Goal: Obtain resource: Download file/media

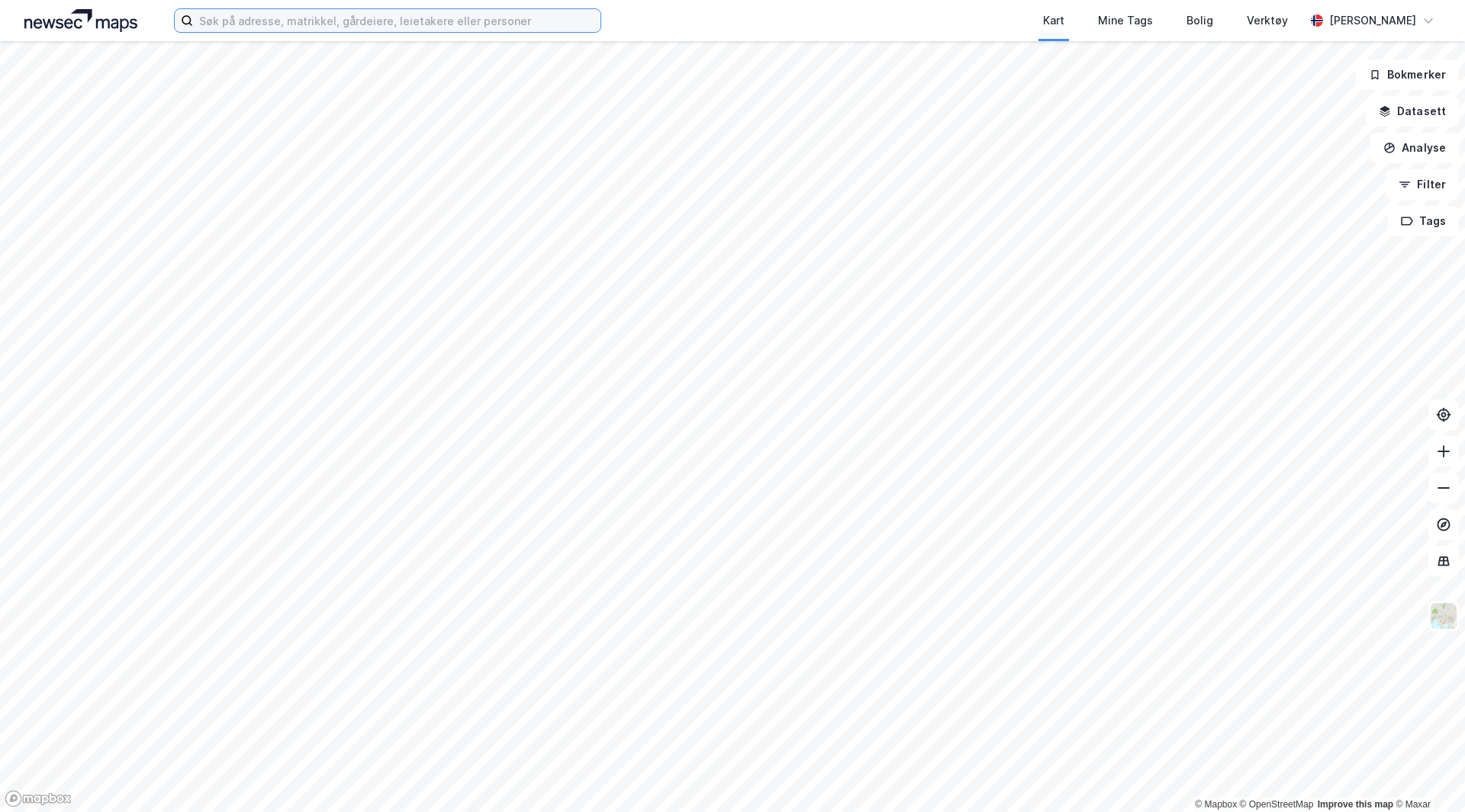
click at [567, 27] on input at bounding box center [396, 21] width 407 height 23
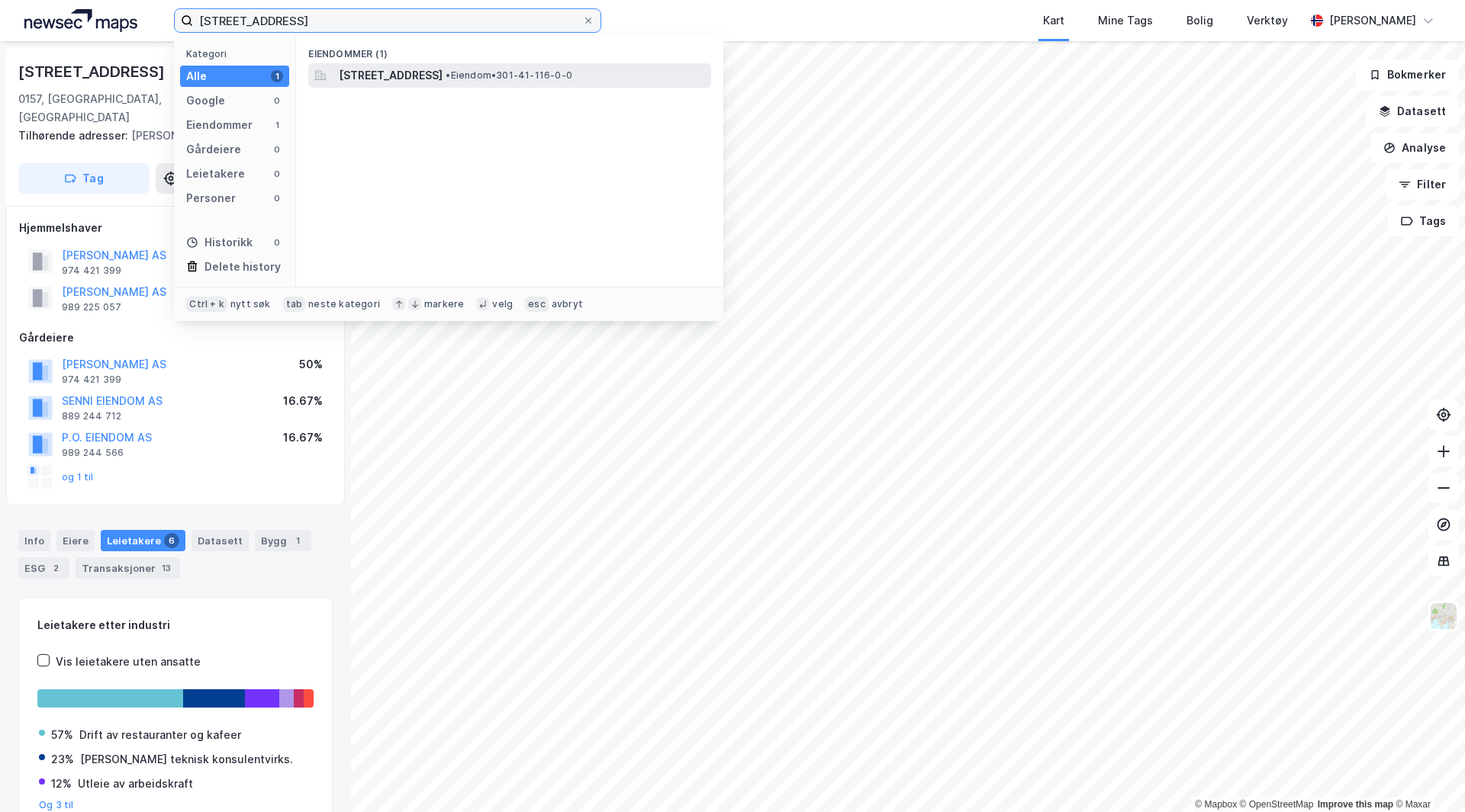
type input "[STREET_ADDRESS]"
click at [443, 66] on span "[STREET_ADDRESS]" at bounding box center [390, 76] width 104 height 19
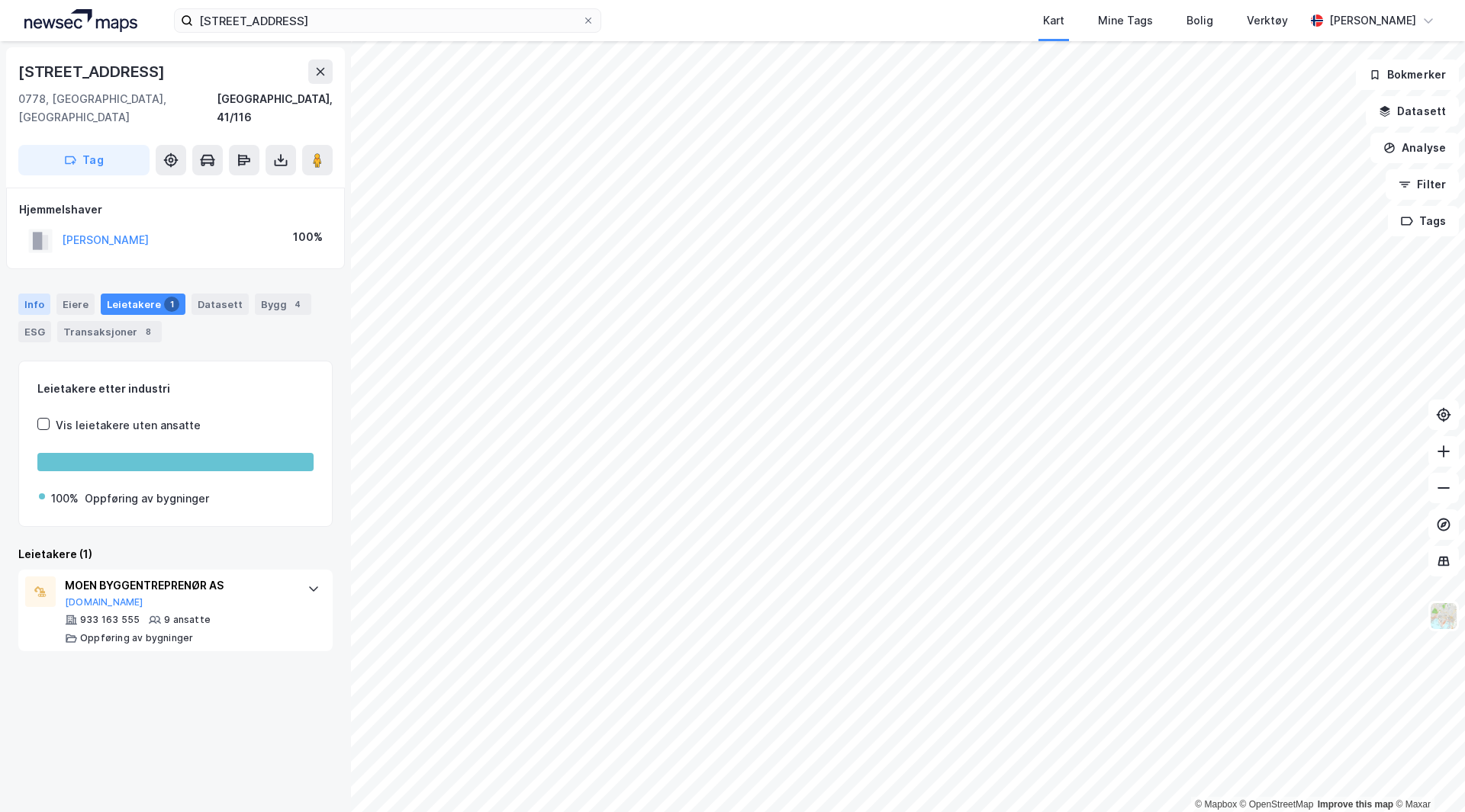
click at [44, 294] on div "Info" at bounding box center [34, 304] width 32 height 22
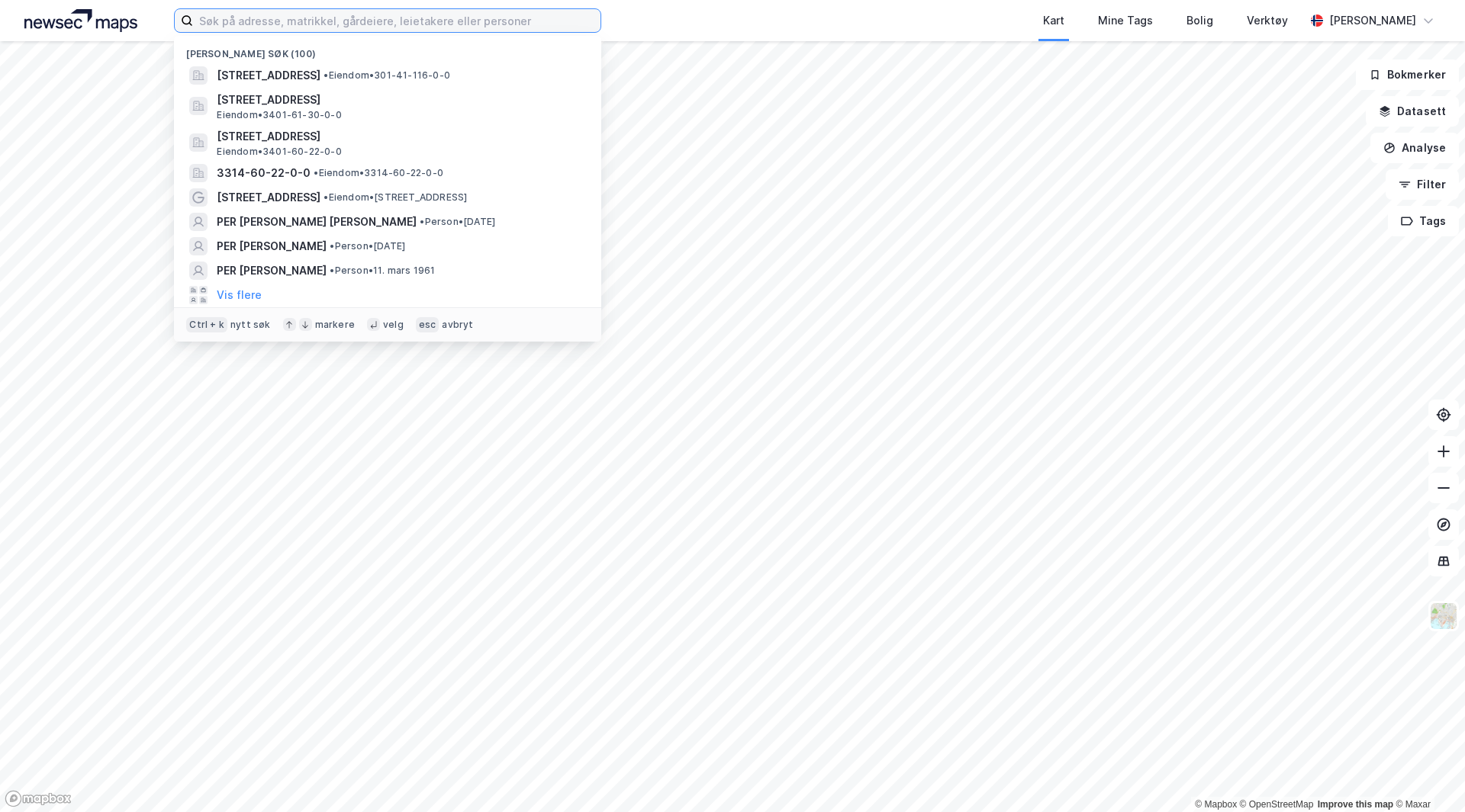
click at [467, 19] on input at bounding box center [396, 21] width 407 height 23
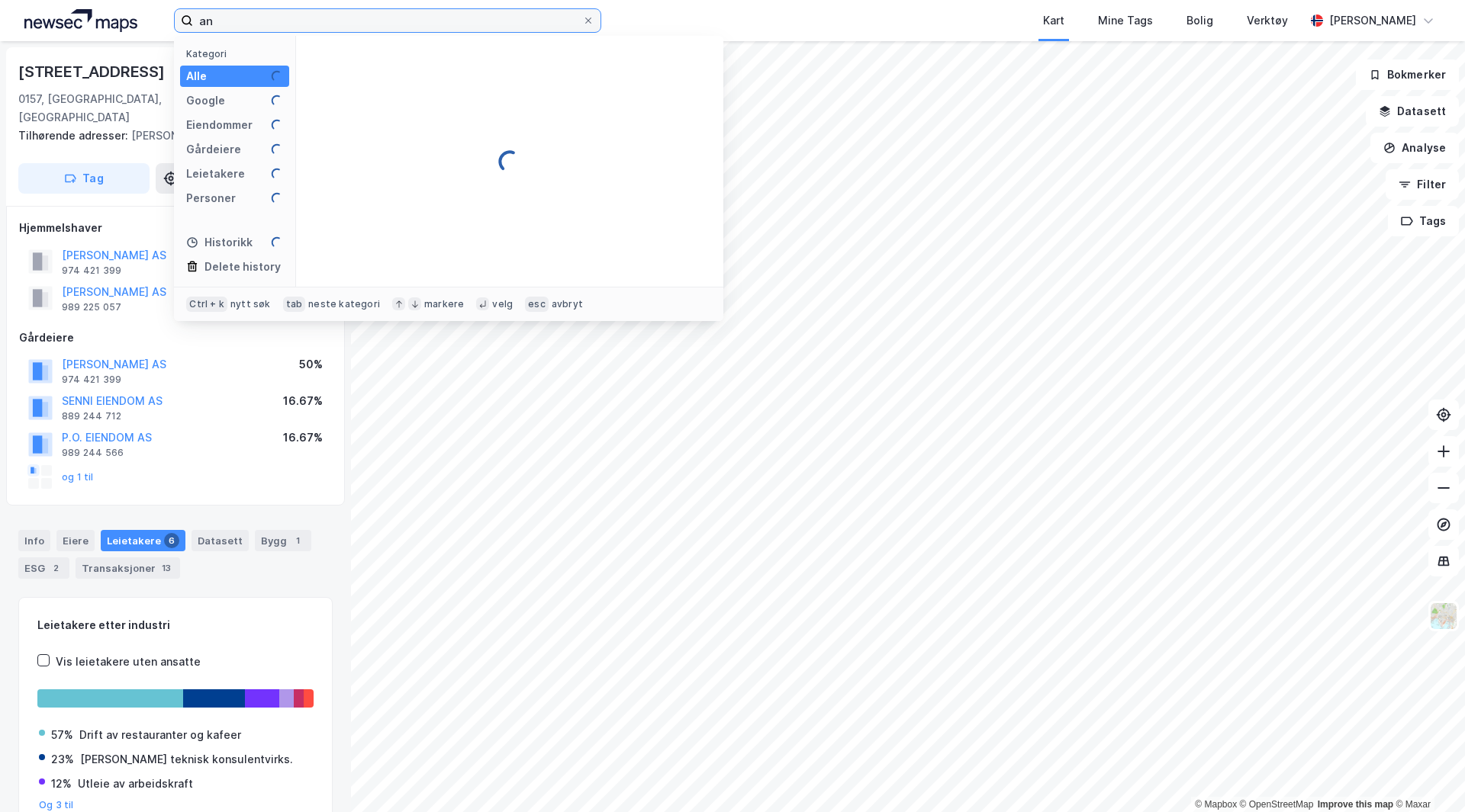
type input "a"
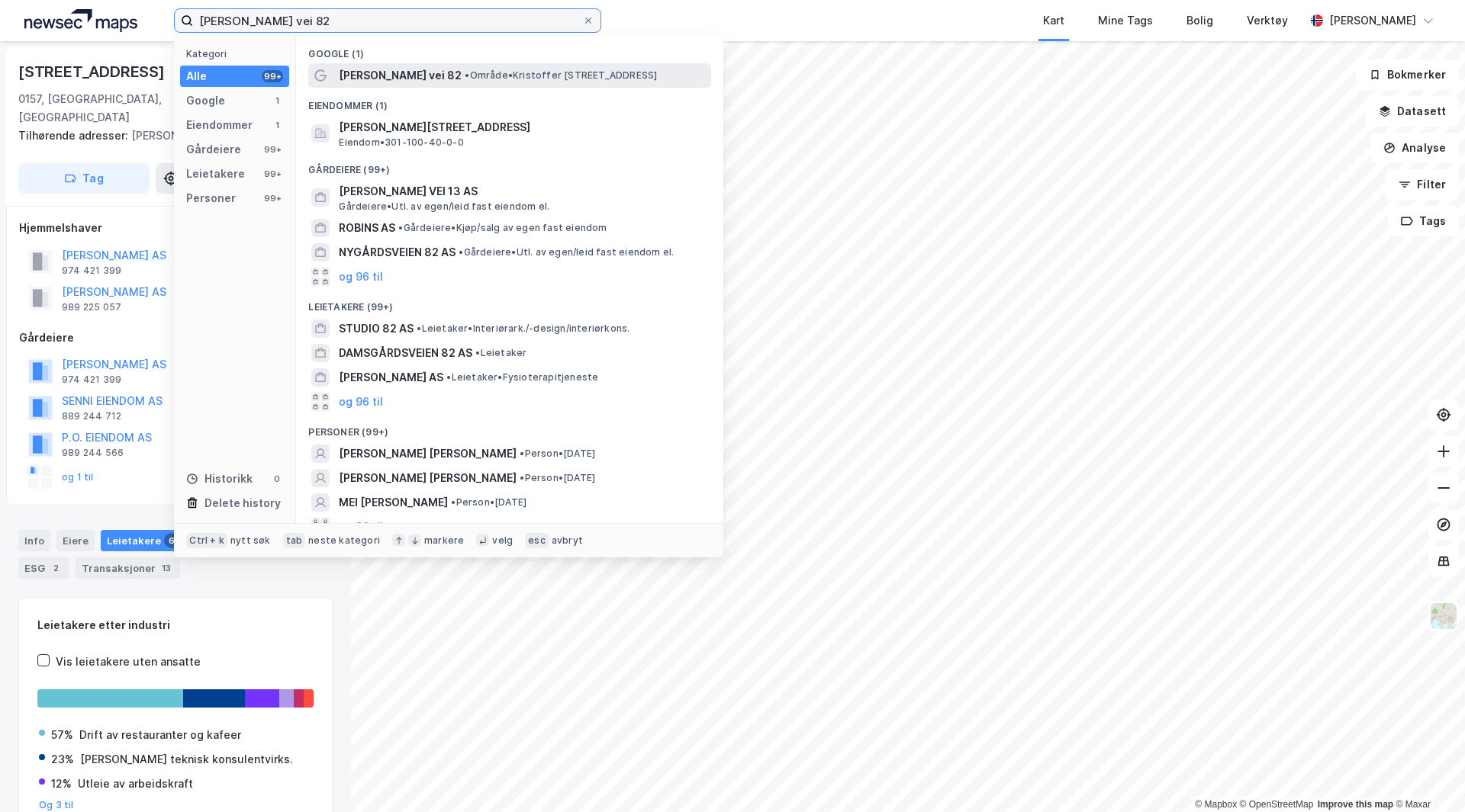
type input "kristoffer robins vei 82"
click at [474, 70] on span "• Område • Kristoffer Robins vei 82, 0978 Oslo" at bounding box center [560, 76] width 192 height 12
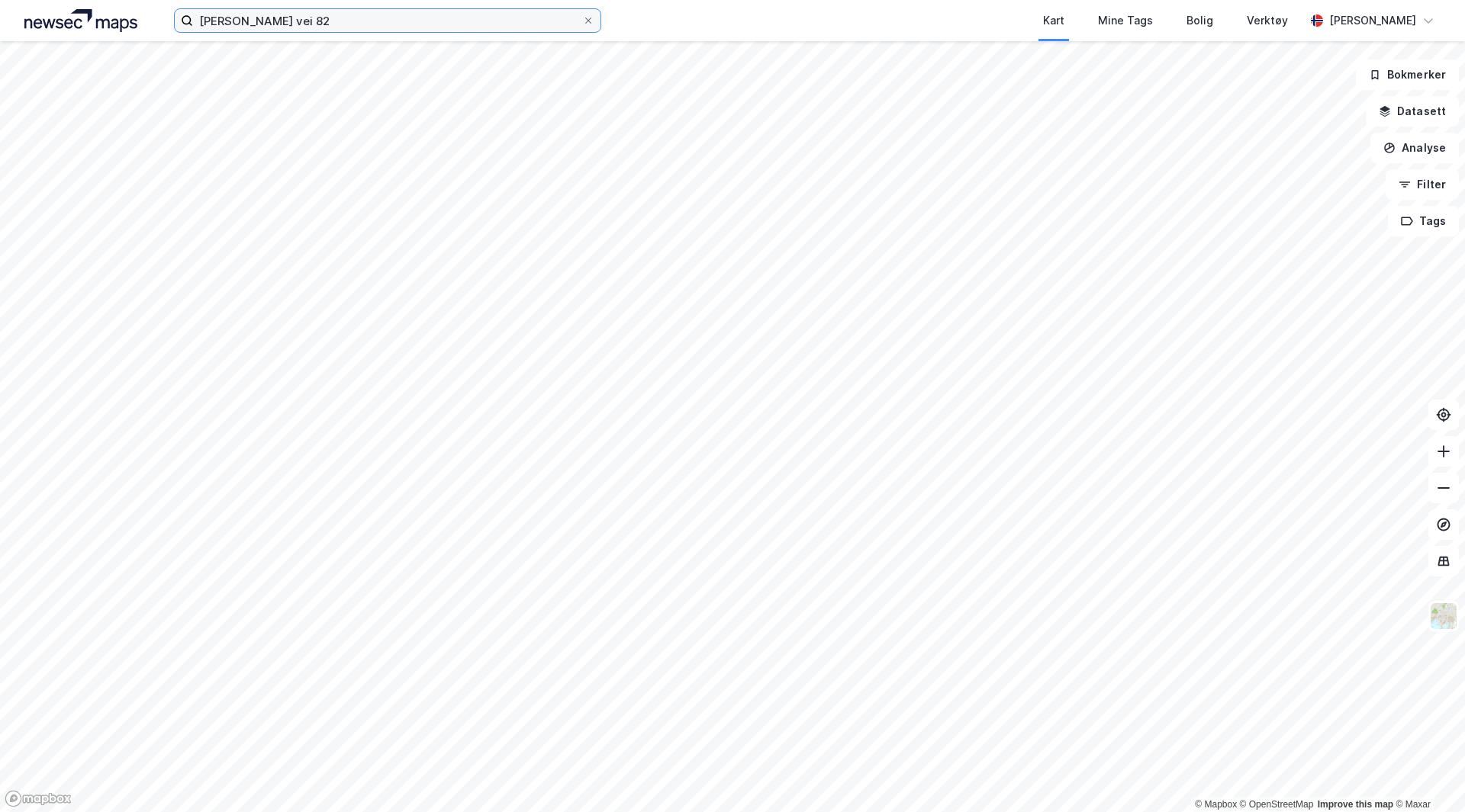
drag, startPoint x: 465, startPoint y: 22, endPoint x: 462, endPoint y: 9, distance: 13.3
click at [465, 15] on input "kristoffer robins vei 82" at bounding box center [388, 21] width 389 height 23
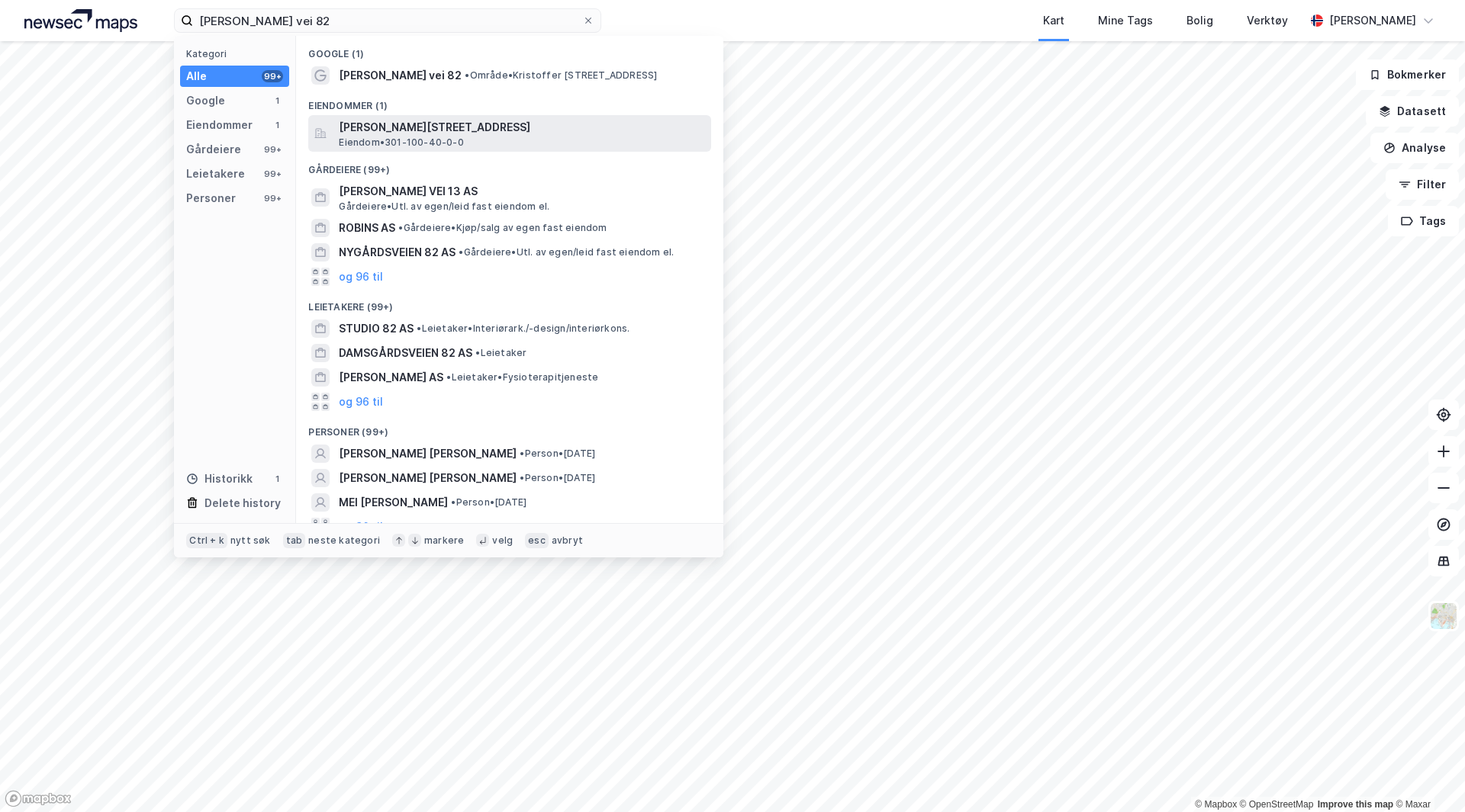
click at [412, 134] on span "Kristoffer Robins vei 82, 0978, OSLO, OSLO" at bounding box center [522, 127] width 366 height 19
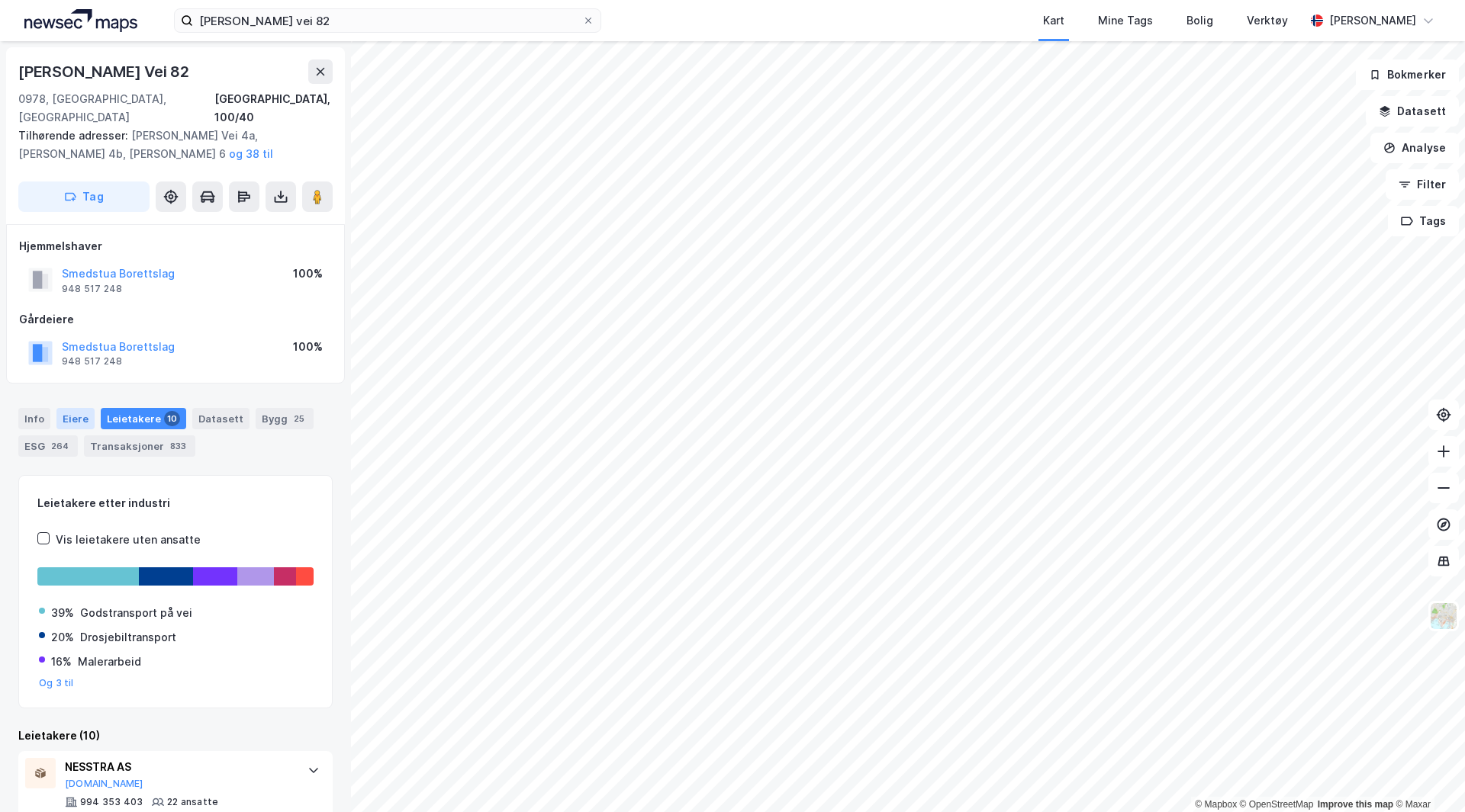
click at [81, 408] on div "Eiere" at bounding box center [75, 419] width 38 height 22
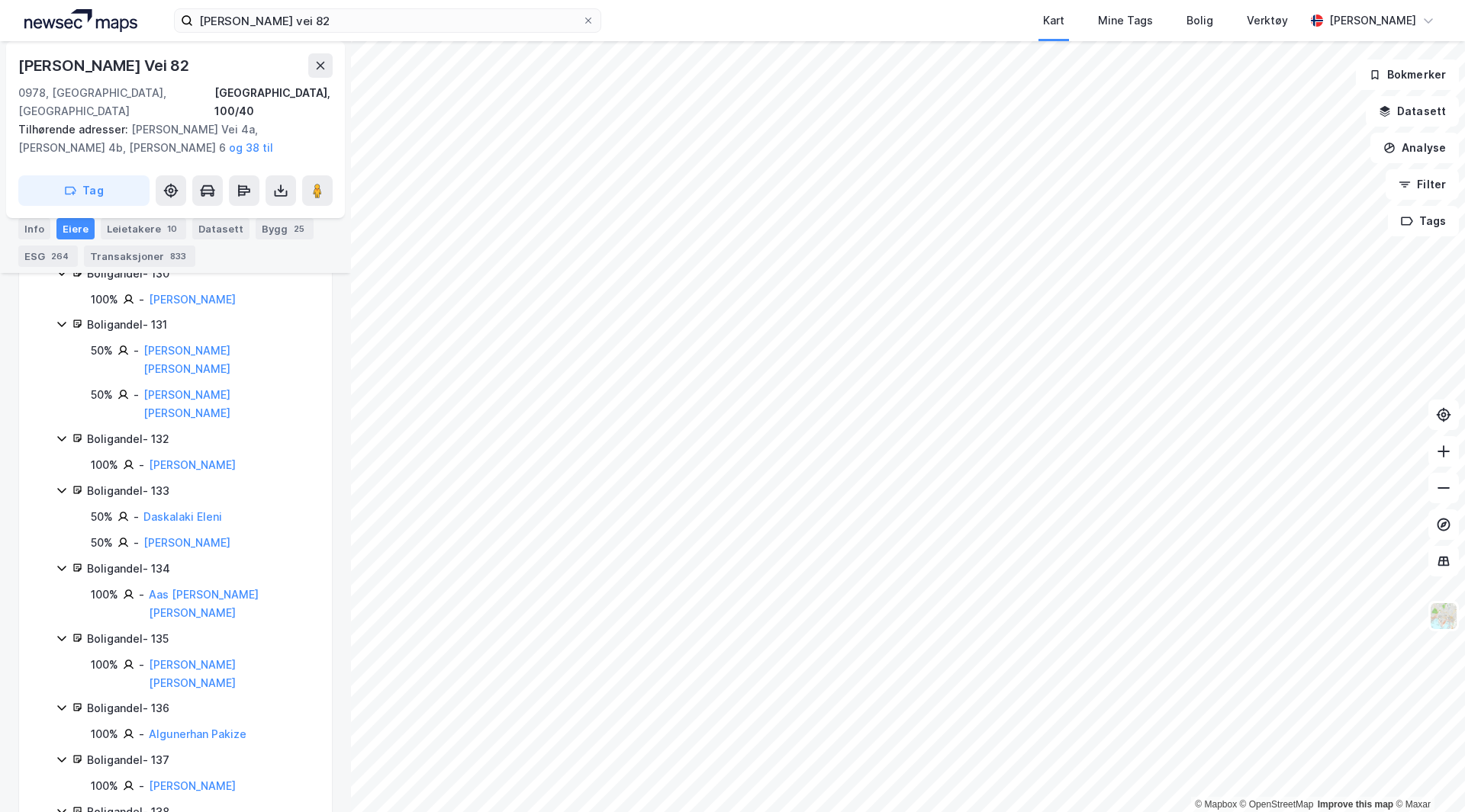
scroll to position [9154, 0]
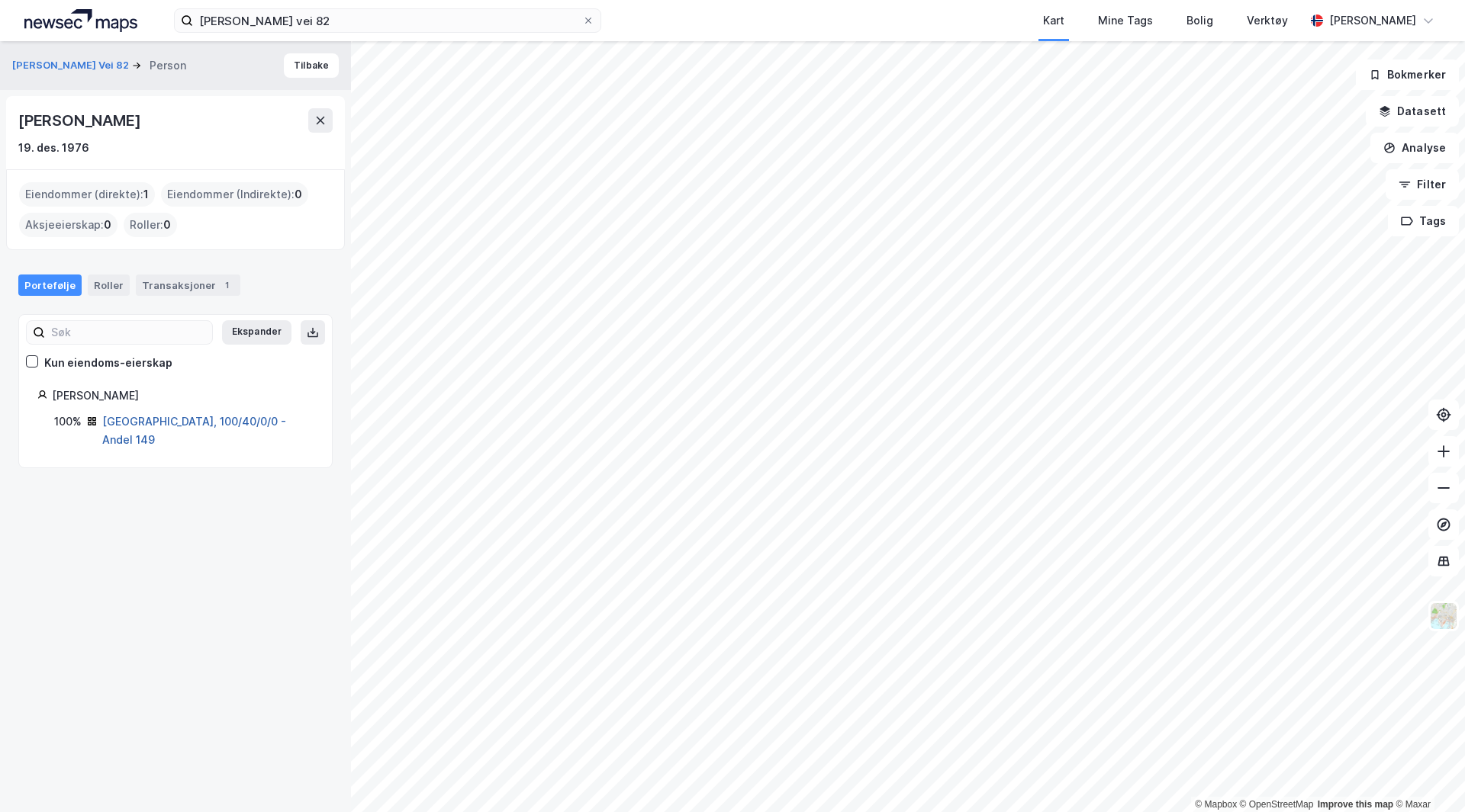
click at [187, 420] on link "Oslo, 100/40/0/0 - Andel 149" at bounding box center [194, 430] width 184 height 31
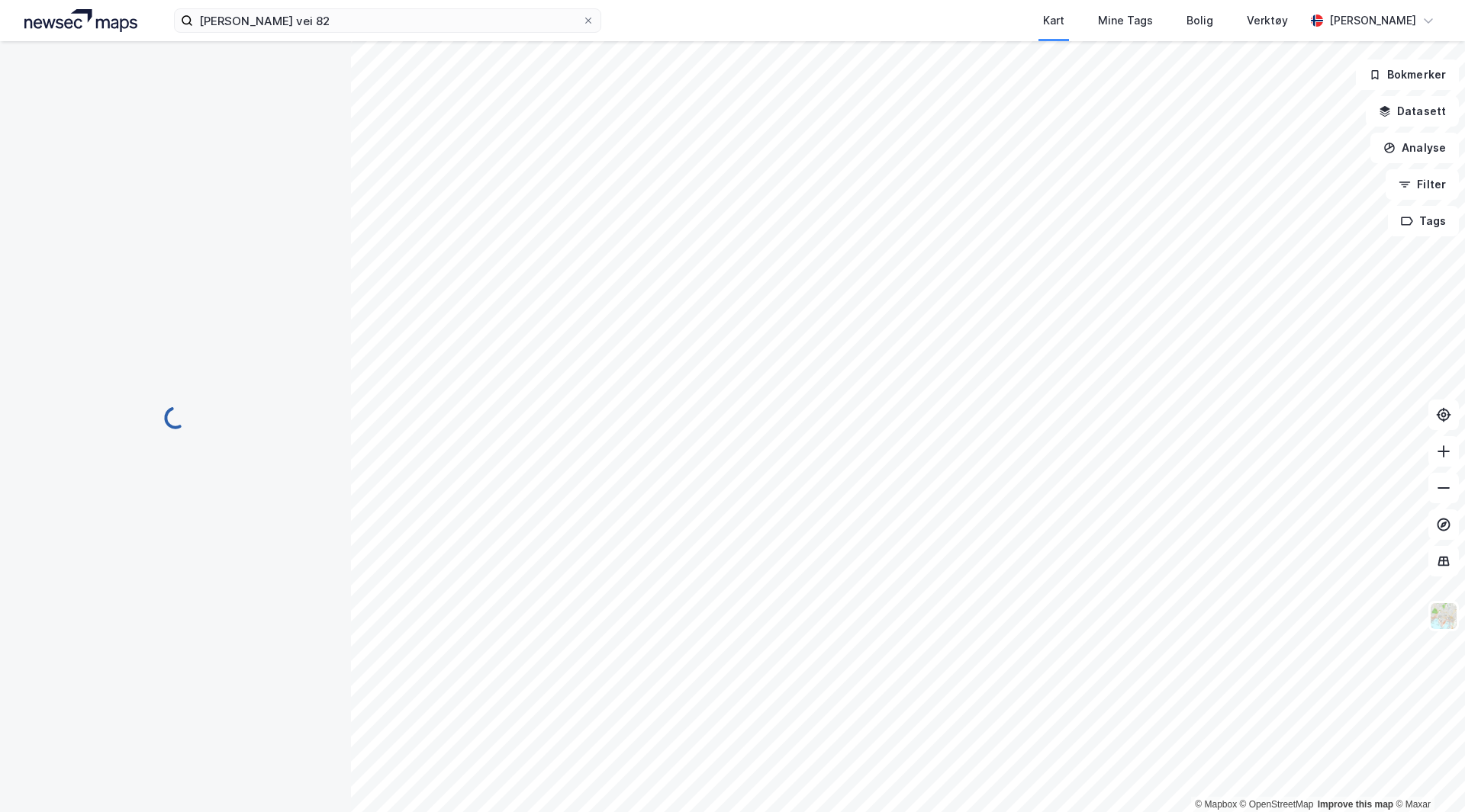
scroll to position [208, 0]
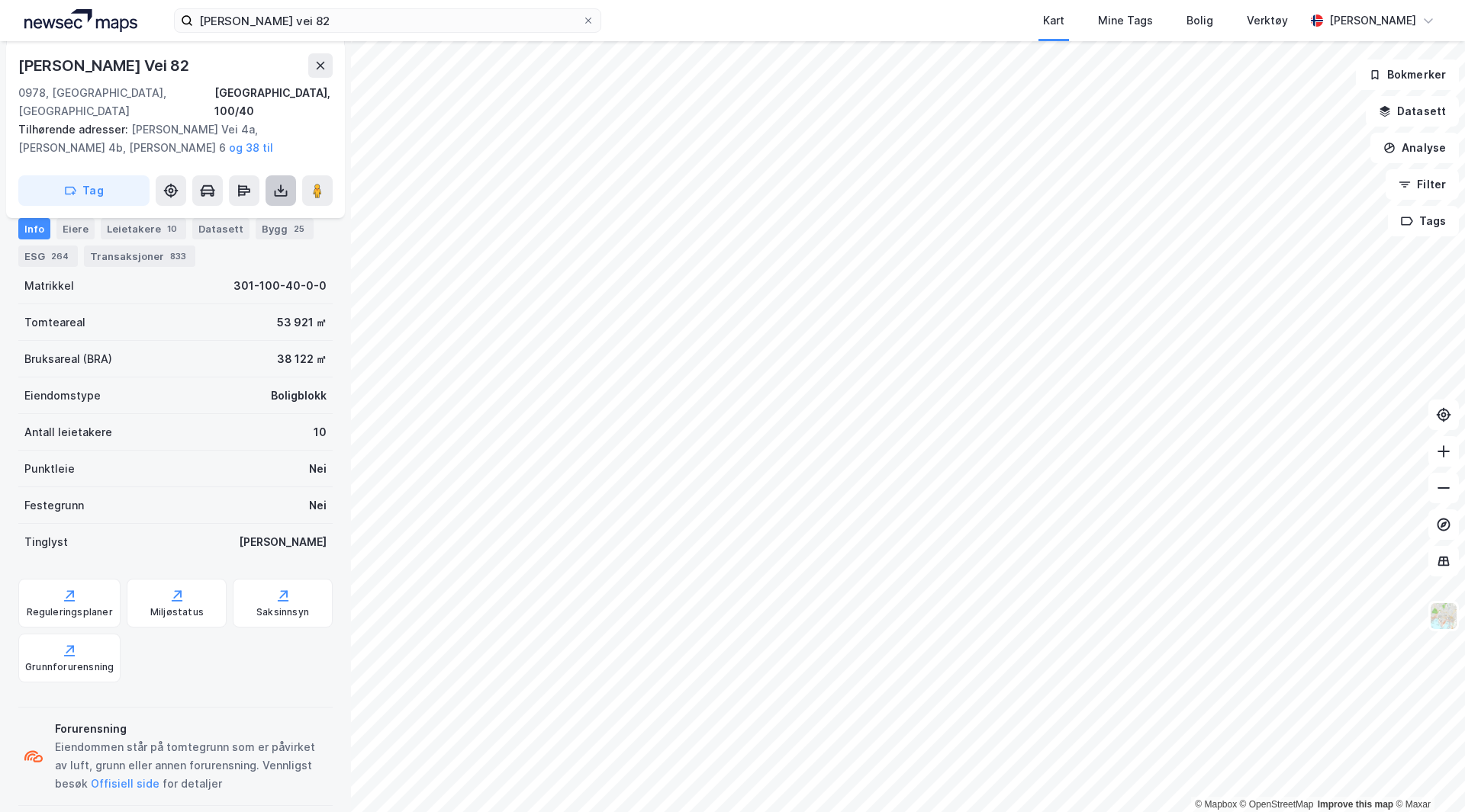
click at [283, 183] on icon at bounding box center [280, 191] width 15 height 15
click at [248, 215] on div "Last ned grunnbok" at bounding box center [205, 221] width 89 height 12
click at [26, 226] on div "Info" at bounding box center [34, 229] width 32 height 22
click at [72, 223] on div "Eiere" at bounding box center [75, 229] width 38 height 22
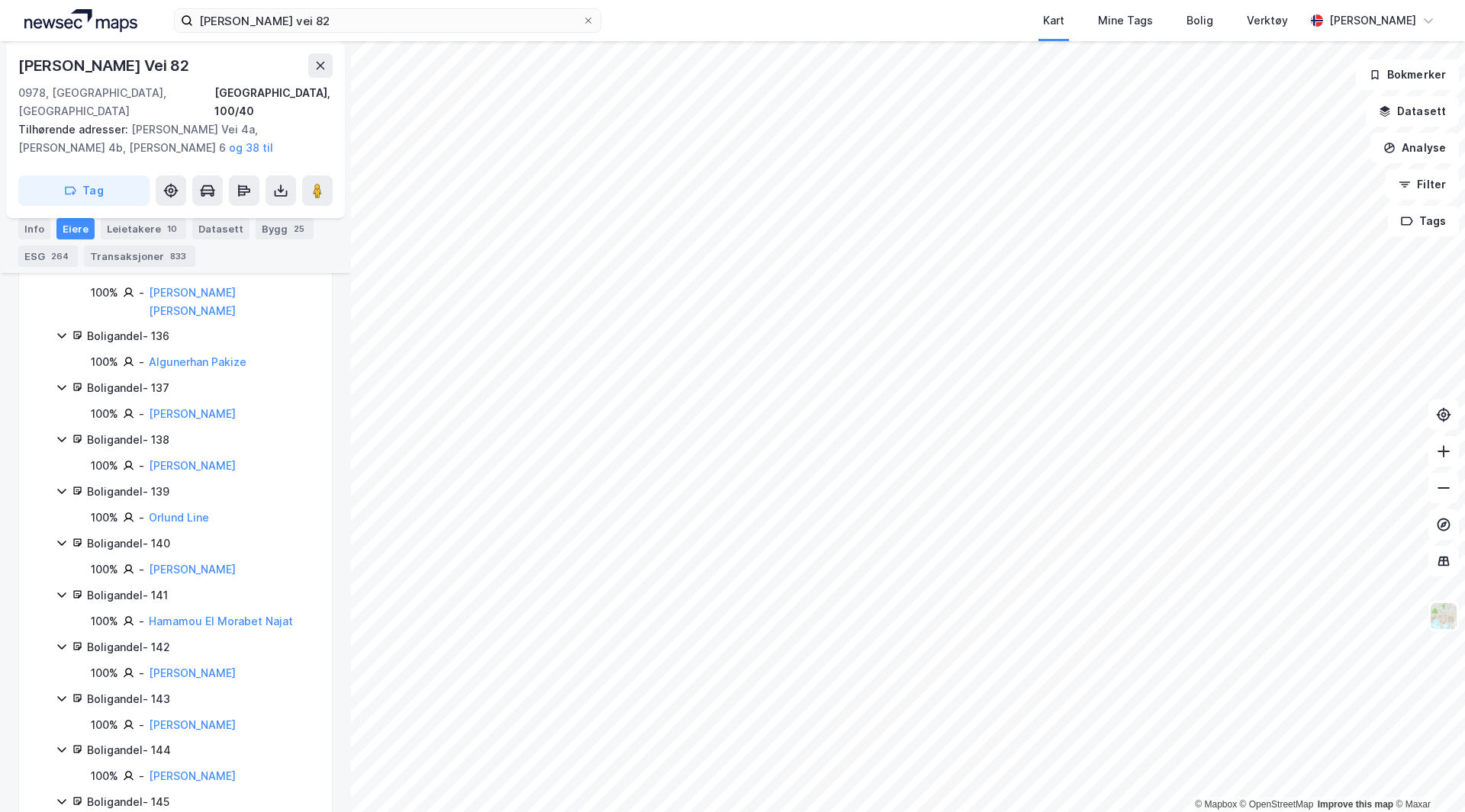
scroll to position [9361, 0]
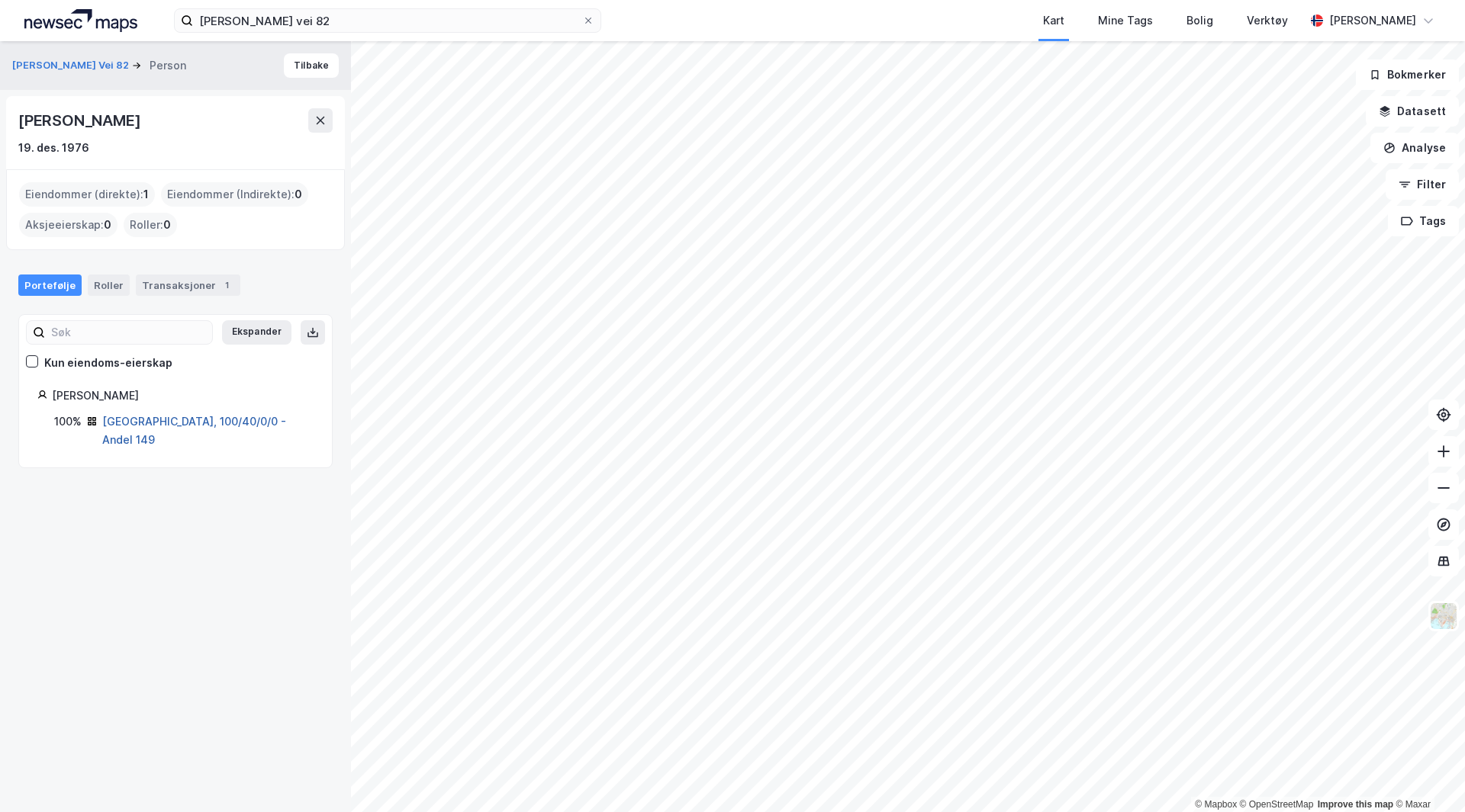
click at [189, 426] on link "Oslo, 100/40/0/0 - Andel 149" at bounding box center [194, 430] width 184 height 31
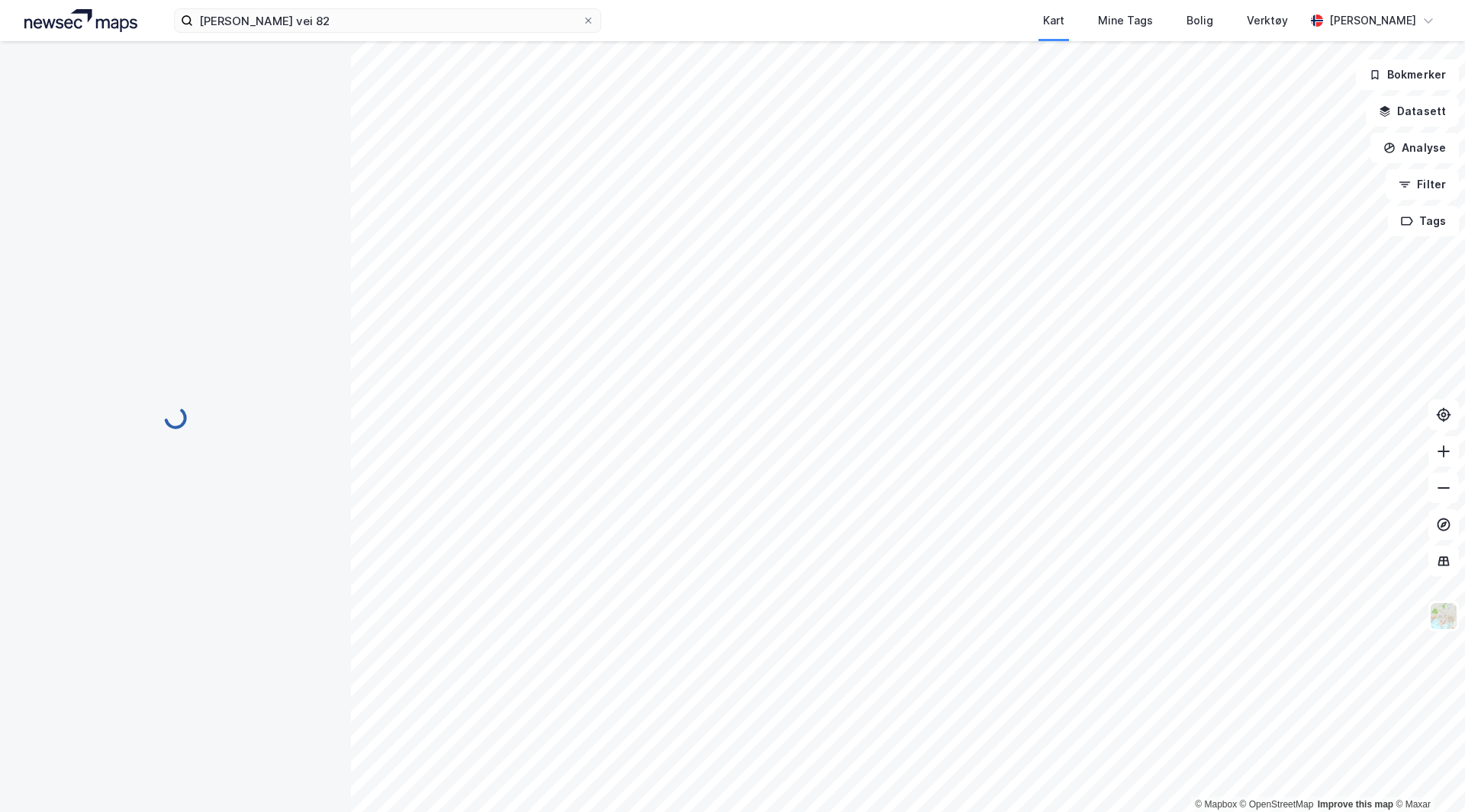
scroll to position [208, 0]
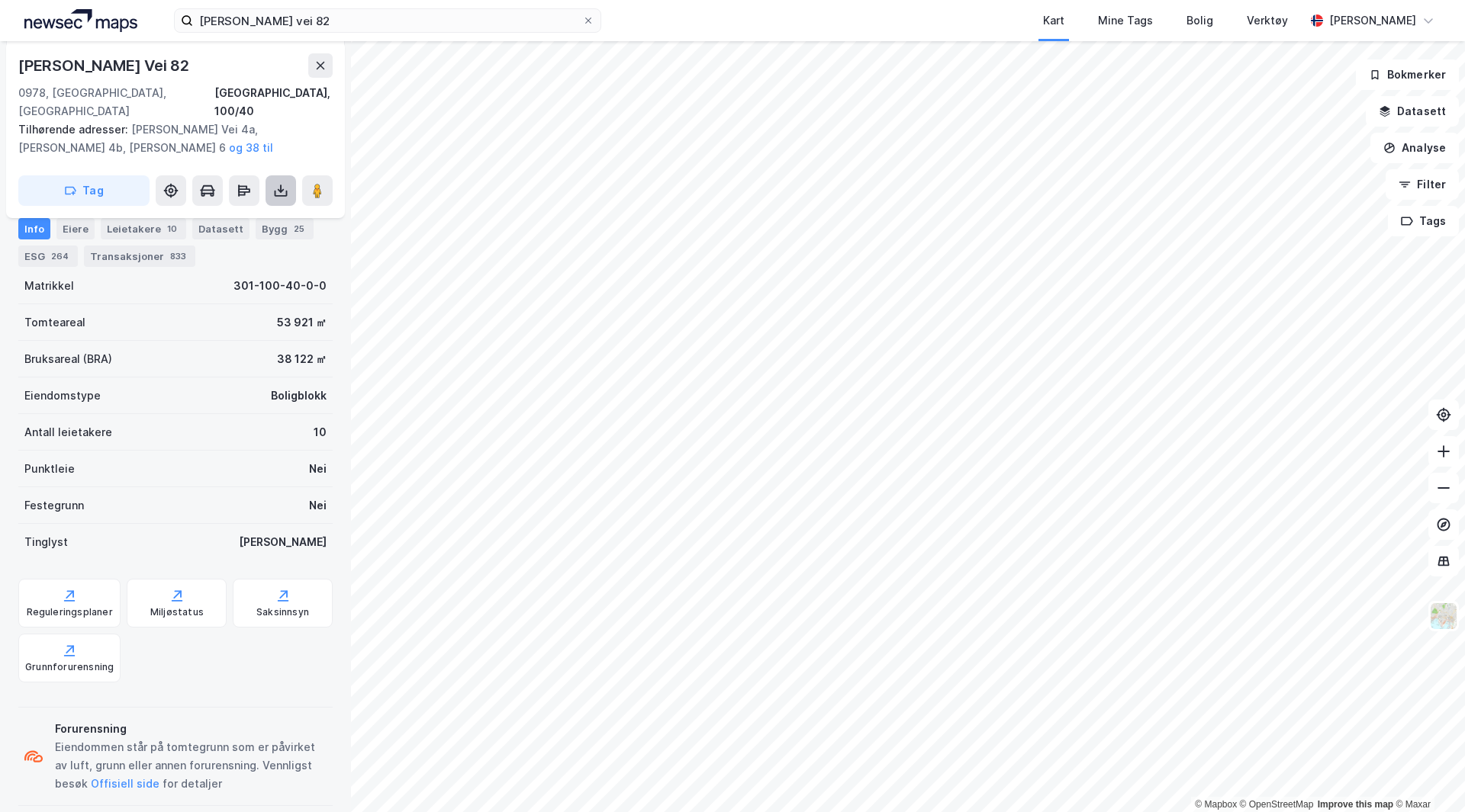
click at [276, 183] on icon at bounding box center [280, 191] width 15 height 15
click at [239, 215] on div "Last ned grunnbok" at bounding box center [205, 221] width 89 height 12
click at [58, 222] on div "Eiere" at bounding box center [75, 229] width 38 height 22
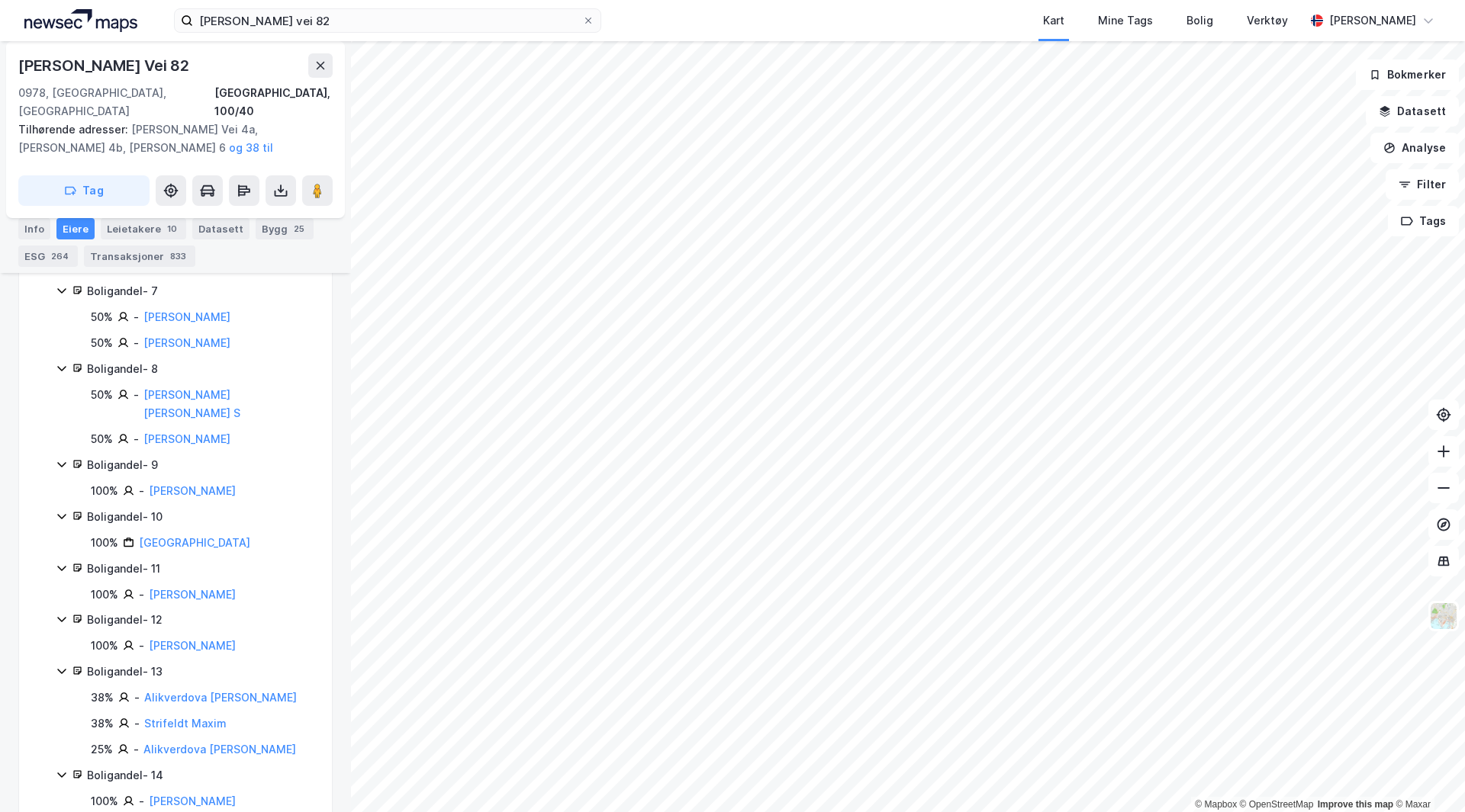
scroll to position [716, 0]
